Goal: Information Seeking & Learning: Learn about a topic

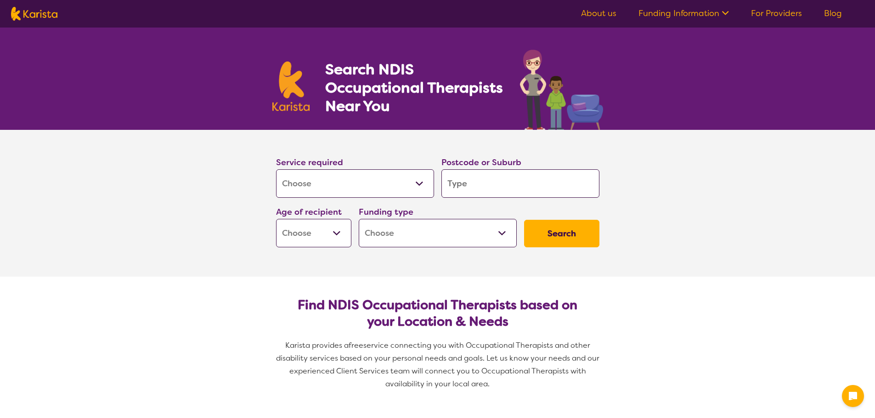
select select "[MEDICAL_DATA]"
click at [477, 187] on input "search" at bounding box center [520, 183] width 158 height 28
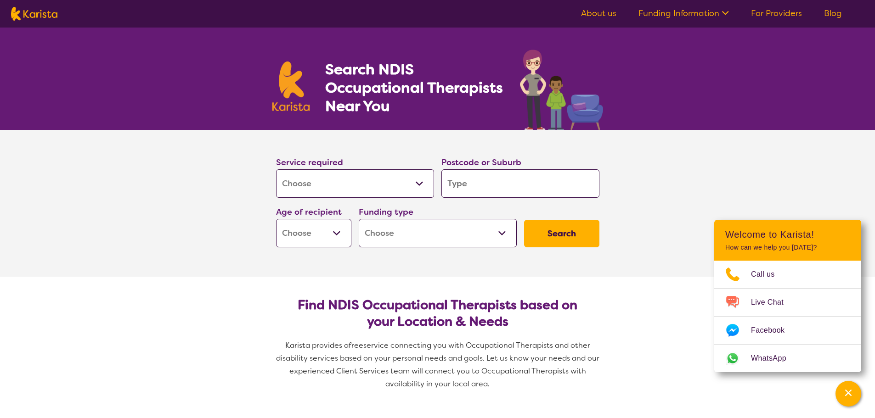
type input "2"
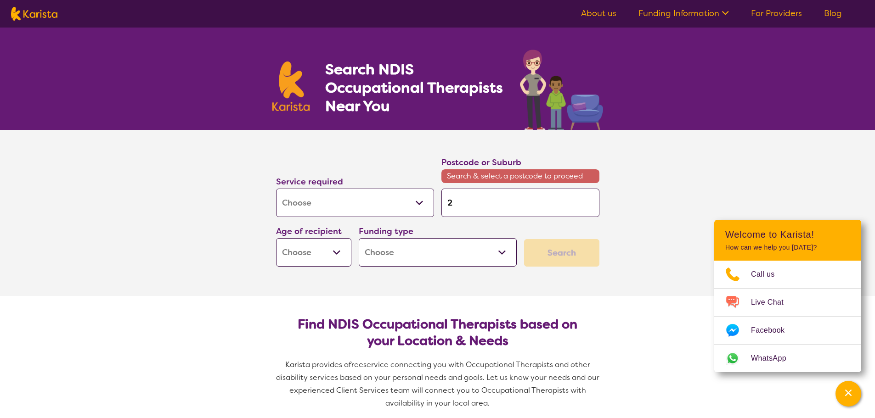
type input "21"
type input "214"
type input "2148"
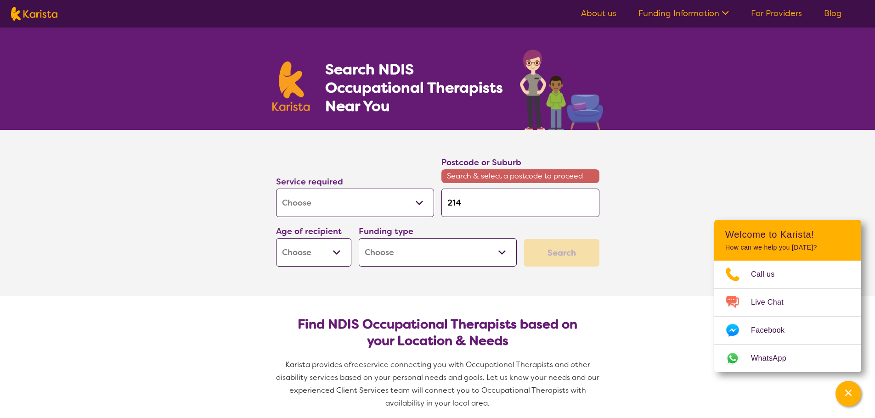
type input "2148"
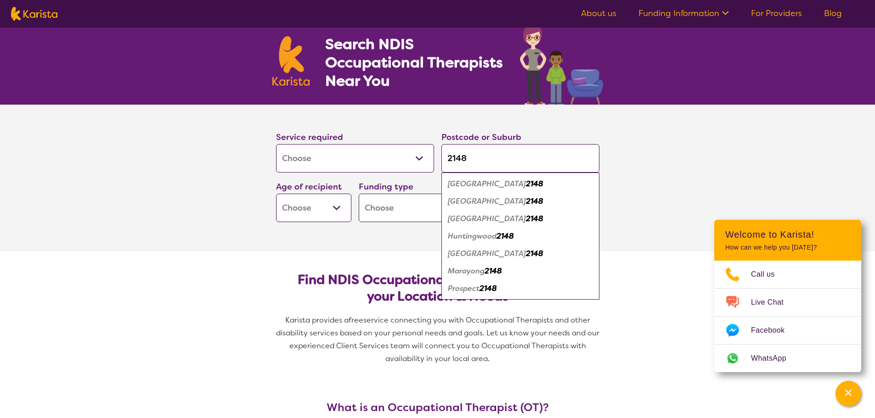
scroll to position [25, 0]
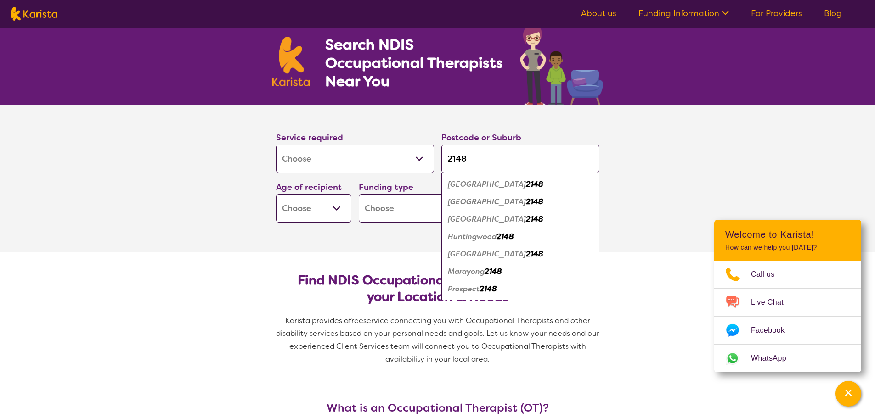
type input "2148"
click at [476, 201] on em "Blacktown" at bounding box center [487, 202] width 78 height 10
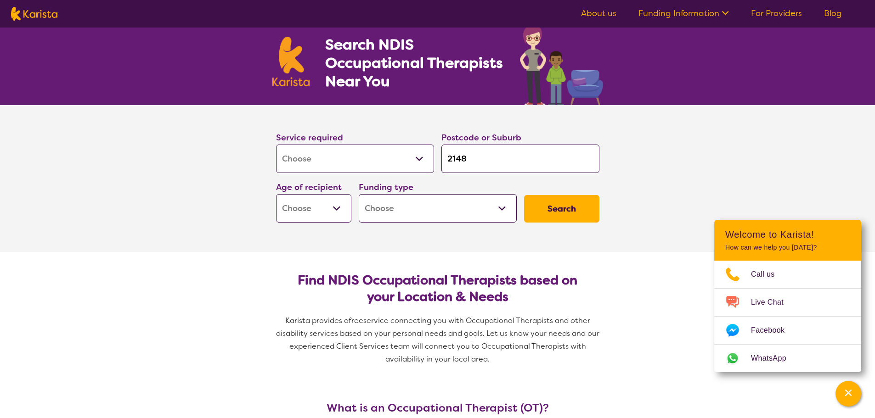
click at [476, 201] on select "Home Care Package (HCP) National Disability Insurance Scheme (NDIS) I don't know" at bounding box center [438, 208] width 158 height 28
select select "NDIS"
click at [359, 194] on select "Home Care Package (HCP) National Disability Insurance Scheme (NDIS) I don't know" at bounding box center [438, 208] width 158 height 28
select select "NDIS"
click at [339, 202] on select "Early Childhood - 0 to 9 Child - 10 to 11 Adolescent - 12 to 17 Adult - 18 to 6…" at bounding box center [313, 208] width 75 height 28
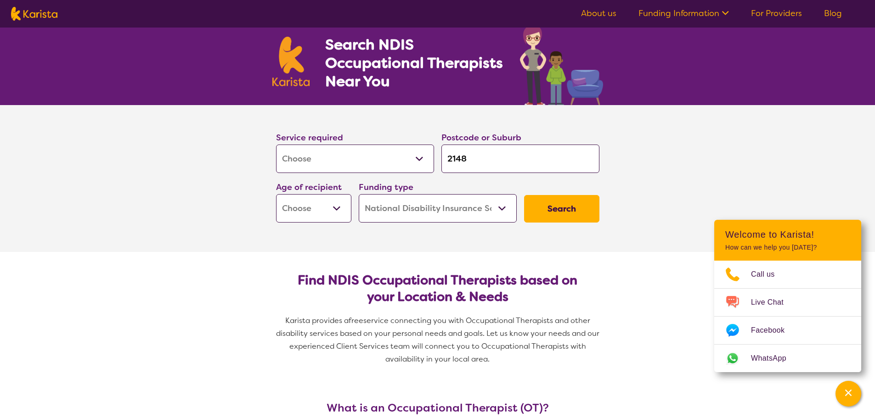
select select "AS"
click at [276, 194] on select "Early Childhood - 0 to 9 Child - 10 to 11 Adolescent - 12 to 17 Adult - 18 to 6…" at bounding box center [313, 208] width 75 height 28
select select "AS"
click at [560, 206] on button "Search" at bounding box center [561, 209] width 75 height 28
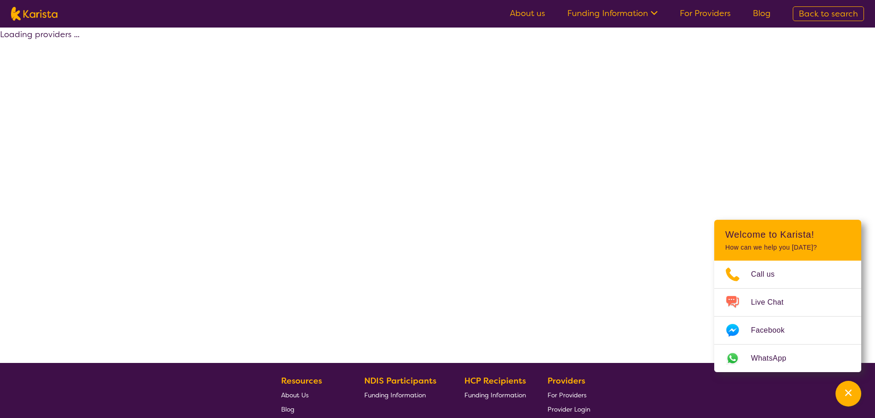
select select "by_score"
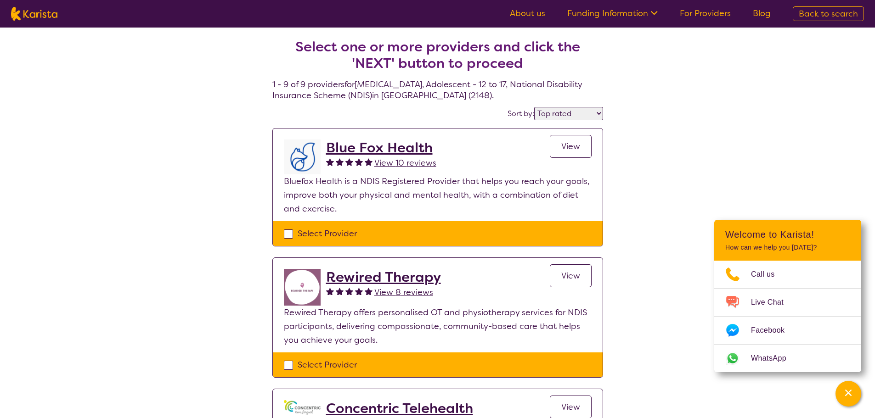
click at [402, 149] on h2 "Blue Fox Health" at bounding box center [381, 148] width 110 height 17
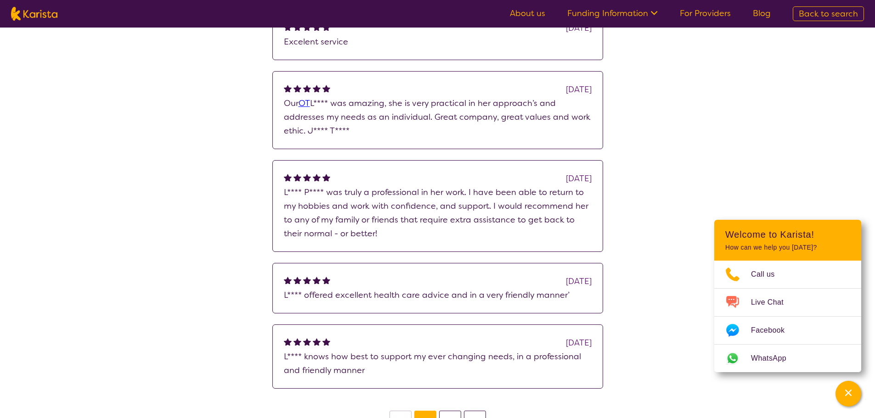
scroll to position [831, 0]
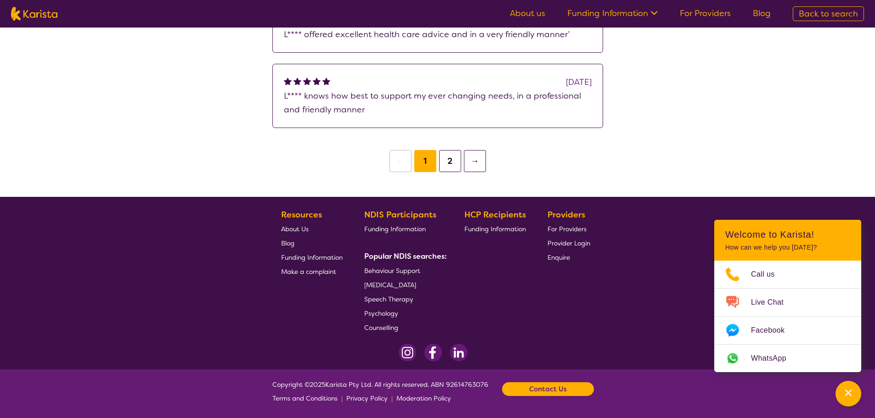
click at [450, 167] on button "2" at bounding box center [450, 161] width 22 height 22
